Goal: Task Accomplishment & Management: Manage account settings

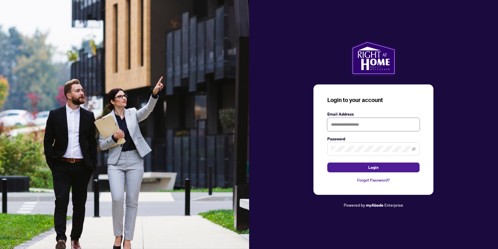
click at [356, 126] on input "text" at bounding box center [373, 124] width 92 height 13
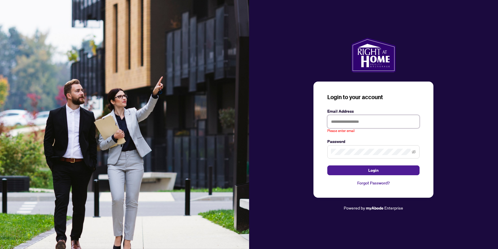
type input "**********"
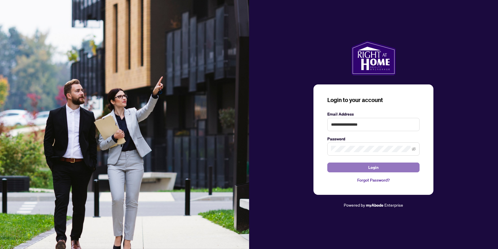
click at [372, 168] on span "Login" at bounding box center [373, 167] width 10 height 9
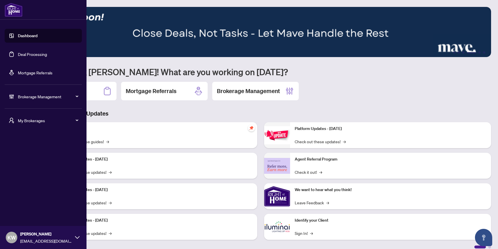
click at [27, 98] on span "Brokerage Management" at bounding box center [48, 96] width 60 height 6
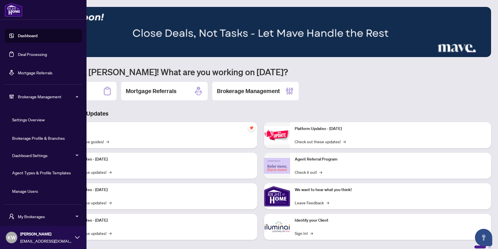
scroll to position [17, 0]
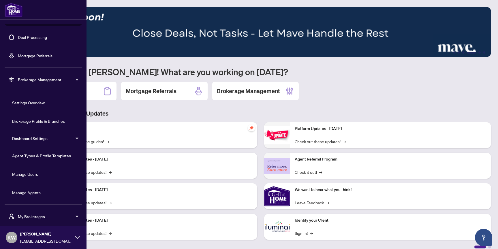
click at [44, 154] on link "Agent Types & Profile Templates" at bounding box center [41, 155] width 59 height 5
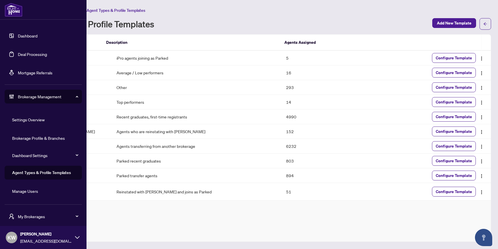
scroll to position [17, 0]
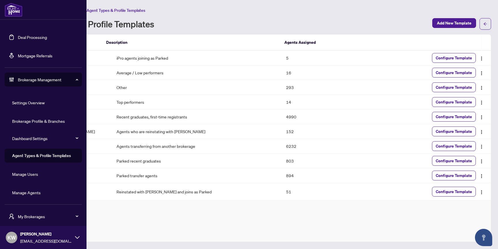
click at [28, 192] on link "Manage Agents" at bounding box center [26, 192] width 29 height 5
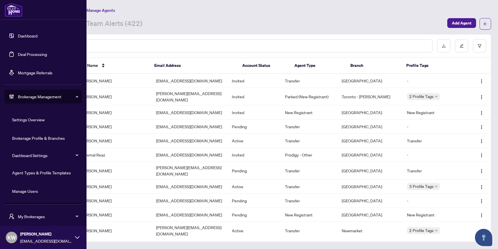
scroll to position [17, 0]
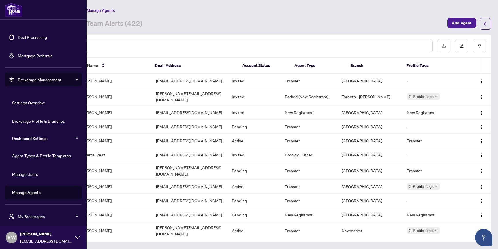
click at [37, 171] on link "Manage Users" at bounding box center [25, 173] width 26 height 5
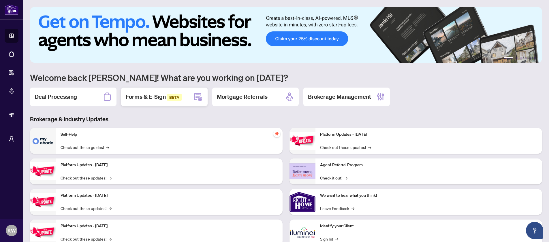
click at [172, 99] on span "BETA" at bounding box center [174, 97] width 15 height 7
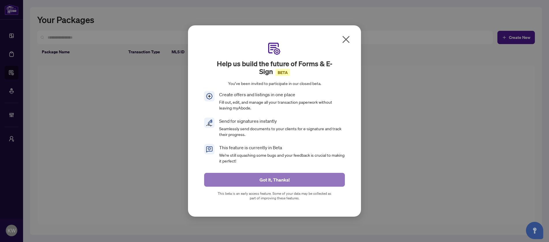
click at [282, 176] on span "Got It, Thanks!" at bounding box center [274, 179] width 30 height 9
